Goal: Answer question/provide support

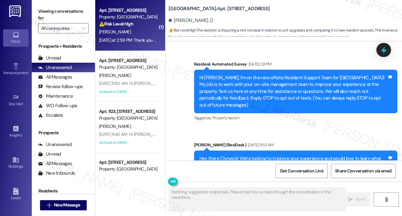
scroll to position [8083, 0]
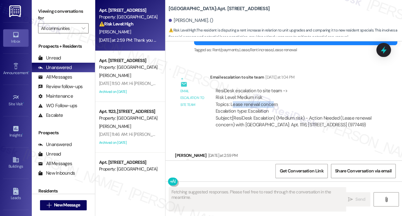
drag, startPoint x: 233, startPoint y: 81, endPoint x: 272, endPoint y: 81, distance: 38.7
click at [272, 87] on div "ResiDesk escalation to site team -> Risk Level: Medium risk Topics: Lease renew…" at bounding box center [295, 100] width 158 height 27
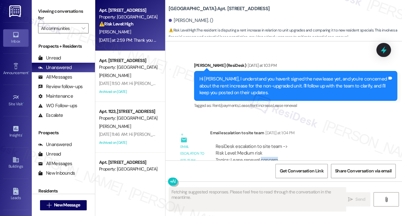
scroll to position [7988, 0]
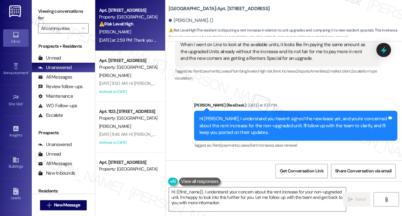
type textarea "Hi {{first_name}}, I understand your concern about the rent increase for your n…"
click at [219, 115] on div "Hi [PERSON_NAME], I understand you haven't signed the new lease yet, and you're…" at bounding box center [293, 125] width 188 height 20
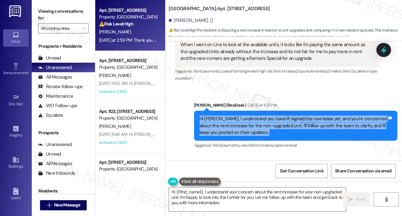
click at [219, 115] on div "Hi [PERSON_NAME], I understand you haven't signed the new lease yet, and you're…" at bounding box center [293, 125] width 188 height 20
click at [255, 115] on div "Hi [PERSON_NAME], I understand you haven't signed the new lease yet, and you're…" at bounding box center [293, 125] width 188 height 20
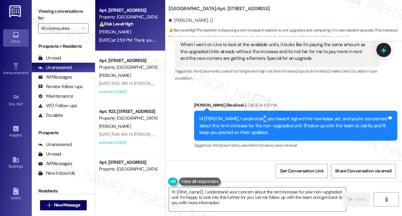
click at [255, 115] on div "Hi [PERSON_NAME], I understand you haven't signed the new lease yet, and you're…" at bounding box center [293, 125] width 188 height 20
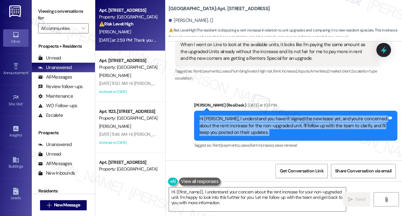
click at [255, 115] on div "Hi [PERSON_NAME], I understand you haven't signed the new lease yet, and you're…" at bounding box center [293, 125] width 188 height 20
click at [243, 115] on div "Hi [PERSON_NAME], I understand you haven't signed the new lease yet, and you're…" at bounding box center [293, 125] width 188 height 20
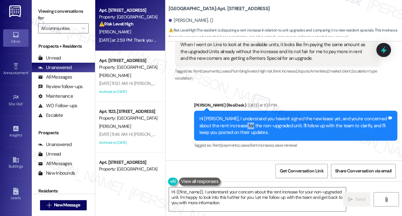
click at [243, 115] on div "Hi [PERSON_NAME], I understand you haven't signed the new lease yet, and you're…" at bounding box center [293, 125] width 188 height 20
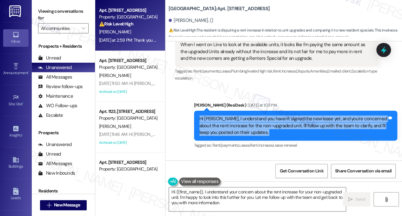
click at [243, 115] on div "Hi [PERSON_NAME], I understand you haven't signed the new lease yet, and you're…" at bounding box center [293, 125] width 188 height 20
